Goal: Navigation & Orientation: Go to known website

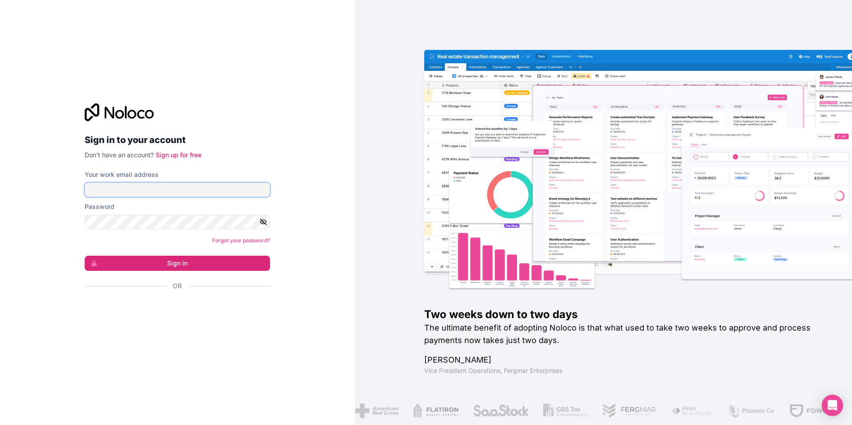
type input "**********"
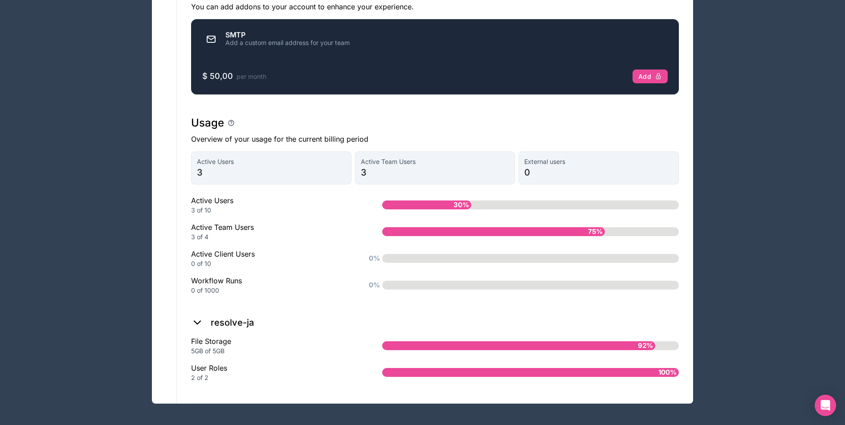
scroll to position [559, 0]
click at [656, 343] on div "92%" at bounding box center [530, 345] width 297 height 9
click at [668, 350] on div "92%" at bounding box center [530, 345] width 297 height 9
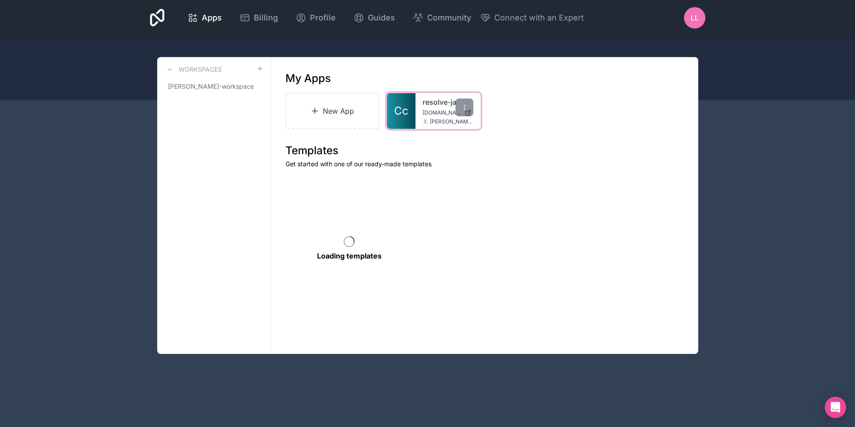
click at [419, 111] on div "resolve-ja [DOMAIN_NAME] [PERSON_NAME][DOMAIN_NAME][EMAIL_ADDRESS][PERSON_NAME]…" at bounding box center [448, 111] width 65 height 36
click at [428, 117] on div "resolve-ja resolve-ja.noloco.co luis.lopes@resolveja.pt" at bounding box center [448, 111] width 65 height 36
click at [435, 110] on span "resolve-ja.noloco.co" at bounding box center [442, 112] width 38 height 7
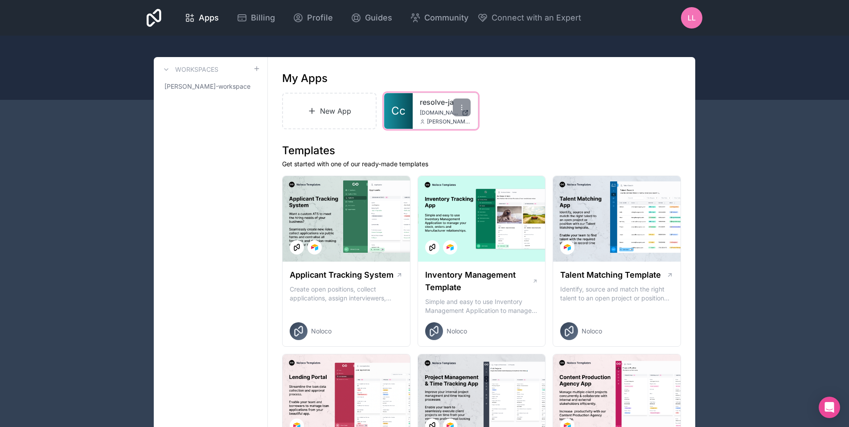
click at [409, 113] on link "Cc" at bounding box center [398, 111] width 29 height 36
